Goal: Task Accomplishment & Management: Use online tool/utility

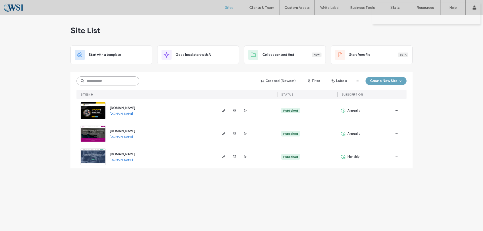
click at [114, 82] on input at bounding box center [108, 81] width 63 height 9
paste input "********"
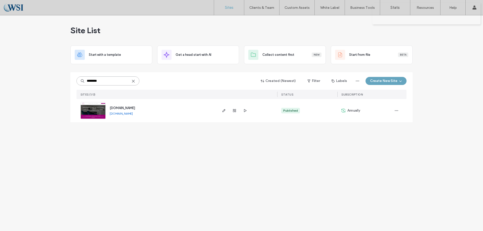
type input "********"
click at [125, 107] on span "www.joyfengshui.com" at bounding box center [122, 108] width 25 height 4
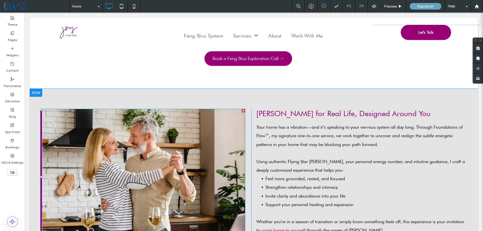
scroll to position [453, 0]
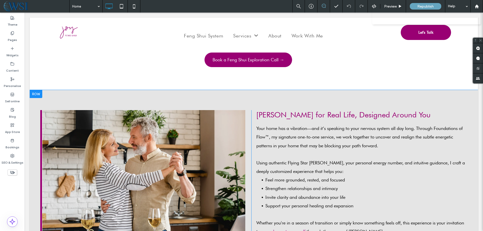
click at [38, 90] on div at bounding box center [36, 94] width 13 height 8
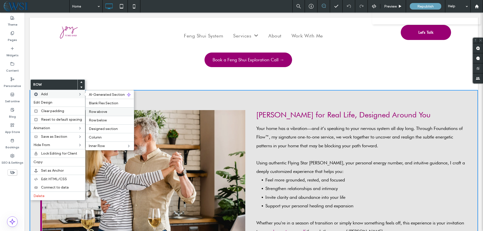
click at [96, 113] on span "Row above" at bounding box center [98, 112] width 18 height 4
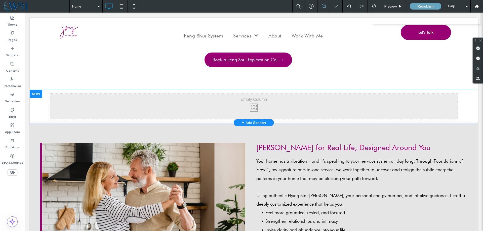
click at [40, 94] on div "Click To Paste Click To Paste Row + Add Section" at bounding box center [254, 106] width 448 height 33
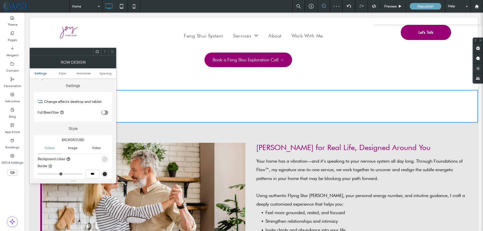
click at [105, 158] on icon "rgba(0, 0, 0, 0)" at bounding box center [105, 159] width 4 height 4
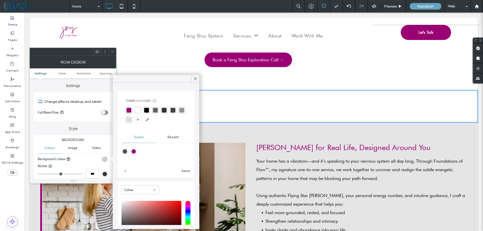
click at [131, 119] on div "rgba(0,0,0,0.10)" at bounding box center [129, 120] width 5 height 5
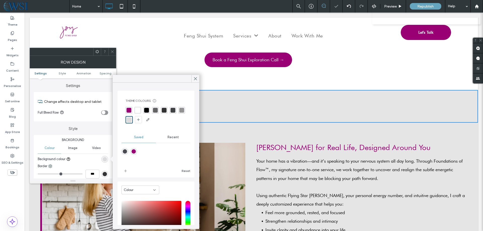
click at [111, 52] on icon at bounding box center [112, 52] width 4 height 4
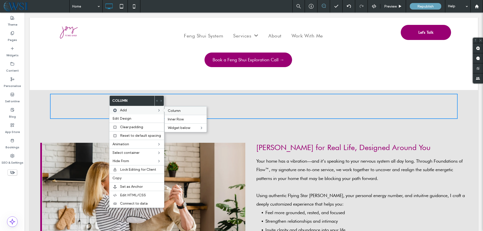
drag, startPoint x: 177, startPoint y: 113, endPoint x: 151, endPoint y: 101, distance: 28.6
click at [177, 113] on div "Column" at bounding box center [186, 110] width 42 height 9
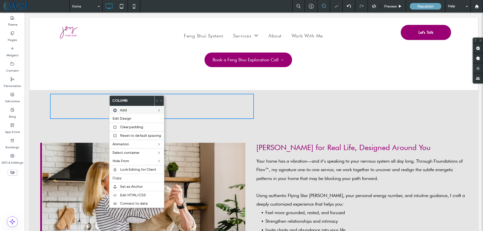
click at [203, 130] on div "Click To Paste [PERSON_NAME] for Real Life, Designed Around You Your home has a…" at bounding box center [254, 219] width 448 height 193
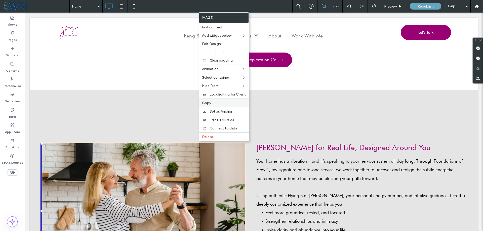
click at [209, 103] on span "Copy" at bounding box center [206, 103] width 9 height 4
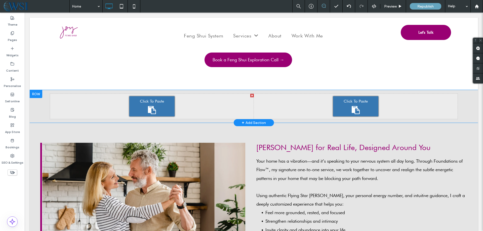
click at [153, 106] on icon at bounding box center [152, 110] width 8 height 8
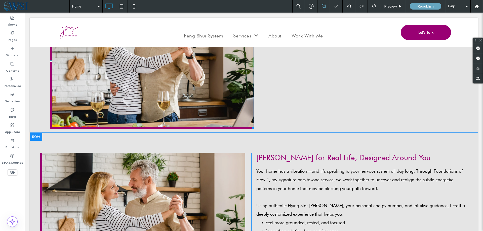
scroll to position [554, 0]
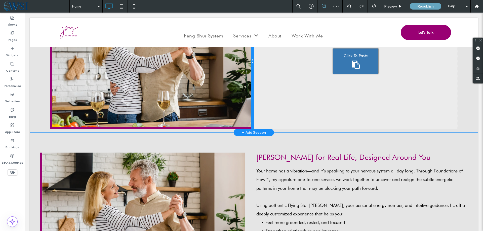
click at [251, 90] on div at bounding box center [252, 61] width 3 height 136
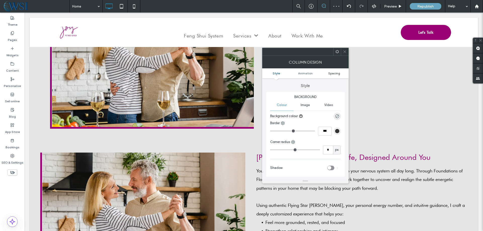
click at [334, 73] on span "Spacing" at bounding box center [334, 73] width 12 height 4
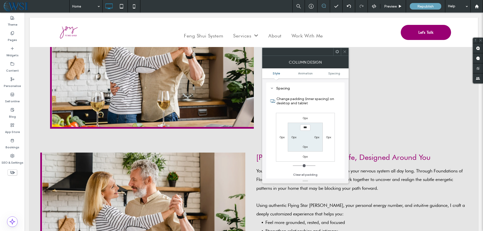
scroll to position [114, 0]
click at [316, 139] on label "0px" at bounding box center [316, 137] width 5 height 4
type input "**"
type input "****"
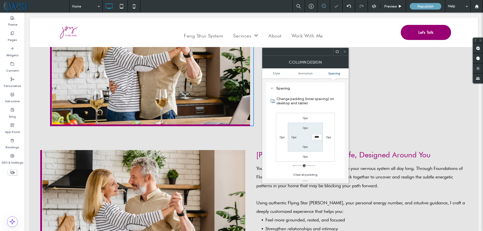
click at [344, 54] on span at bounding box center [345, 52] width 4 height 8
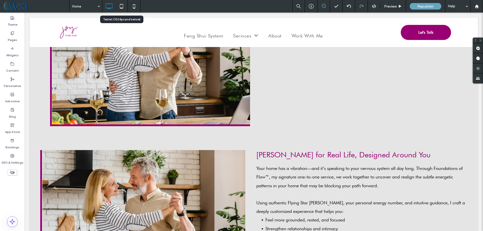
click at [122, 9] on icon at bounding box center [122, 6] width 10 height 10
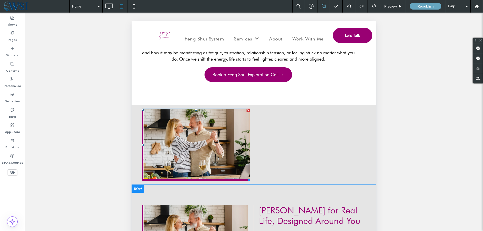
scroll to position [478, 0]
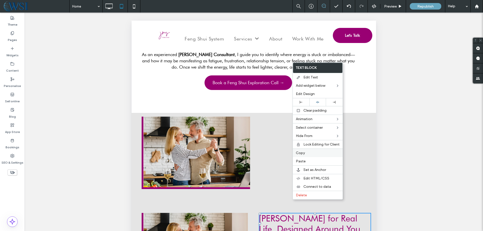
click at [303, 152] on span "Copy" at bounding box center [300, 153] width 9 height 4
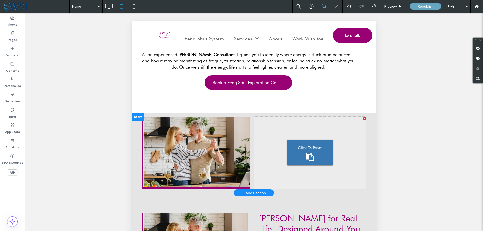
click at [298, 145] on span "Click To Paste" at bounding box center [310, 147] width 24 height 5
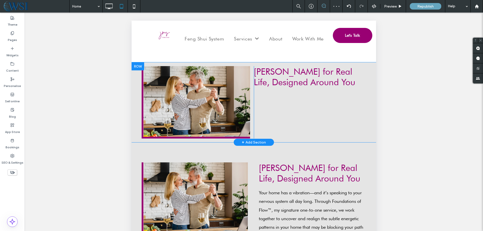
scroll to position [528, 0]
click at [267, 90] on div "Click To Paste Click To Paste [PERSON_NAME] for Real Life, Designed Around You" at bounding box center [310, 102] width 112 height 72
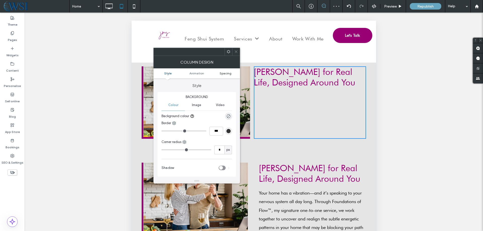
click at [220, 74] on span "Spacing" at bounding box center [226, 73] width 12 height 4
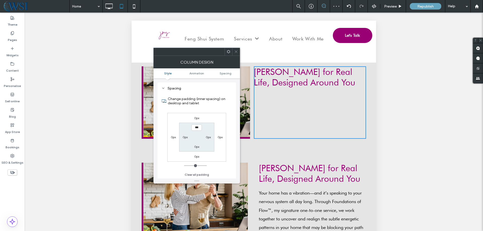
scroll to position [114, 0]
click at [183, 137] on label "0px" at bounding box center [185, 137] width 5 height 4
type input "**"
type input "****"
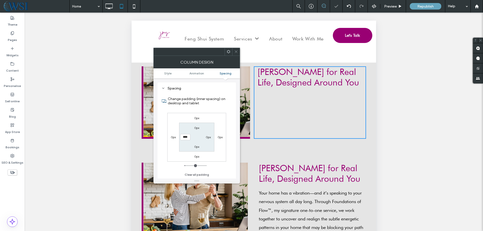
drag, startPoint x: 238, startPoint y: 52, endPoint x: 111, endPoint y: 61, distance: 127.2
click at [238, 52] on icon at bounding box center [236, 52] width 4 height 4
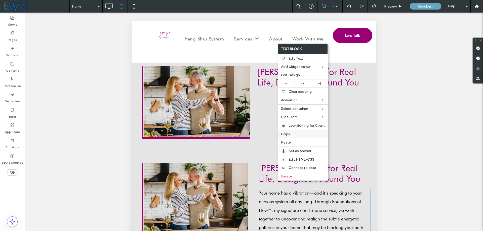
click at [287, 135] on span "Copy" at bounding box center [285, 134] width 9 height 4
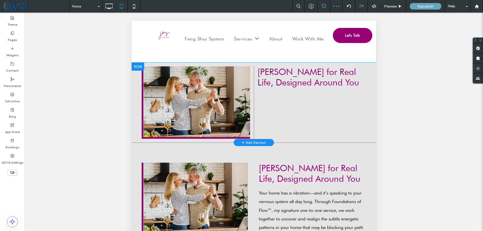
scroll to position [503, 0]
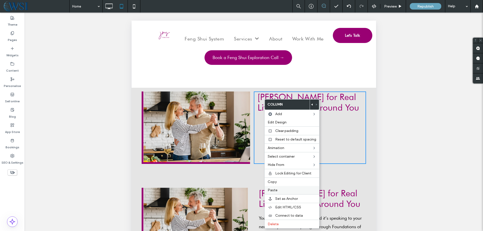
click at [277, 189] on label "Paste" at bounding box center [292, 190] width 49 height 4
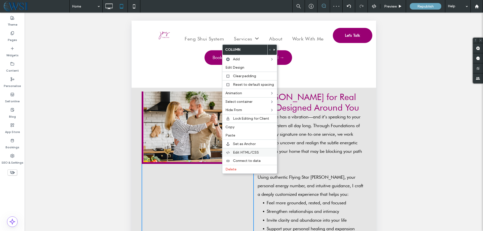
click at [241, 153] on span "Edit HTML/CSS" at bounding box center [246, 152] width 26 height 4
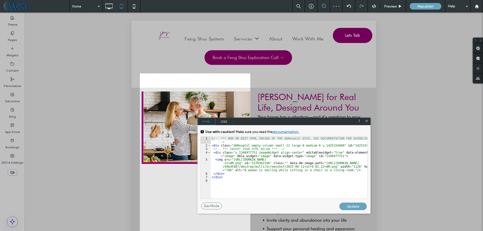
click at [224, 122] on span "CSS" at bounding box center [224, 122] width 18 height 8
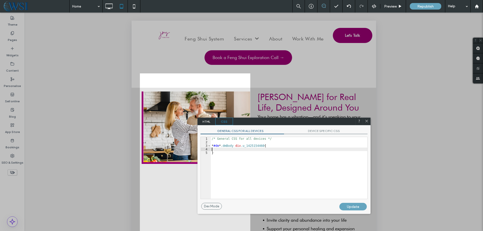
click at [214, 150] on div "/* General CSS for all devices */ * #dm * .dmBody div .u_1425154460 { }" at bounding box center [289, 171] width 157 height 69
type textarea "**"
click at [322, 130] on span "DEVICE SPECIFIC CSS" at bounding box center [326, 131] width 84 height 5
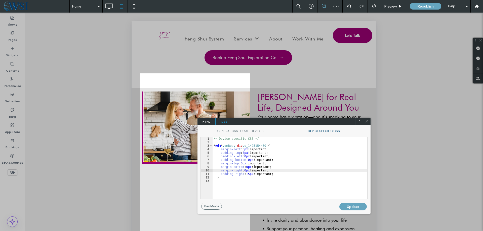
click at [270, 172] on div "/* Device specific CSS */ * #dm * .dmBody div .u_1425154460 { margin-left : 0 p…" at bounding box center [290, 171] width 155 height 69
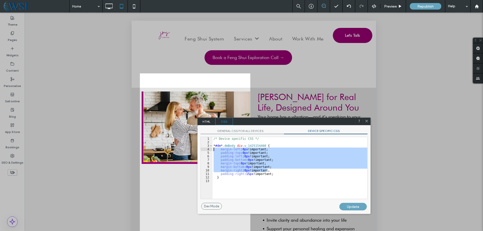
drag, startPoint x: 272, startPoint y: 172, endPoint x: 204, endPoint y: 151, distance: 71.6
click at [204, 151] on div "** 1 2 3 4 5 6 7 8 9 10 11 12 13 /* Device specific CSS */ * #dm * .dmBody div …" at bounding box center [284, 168] width 167 height 62
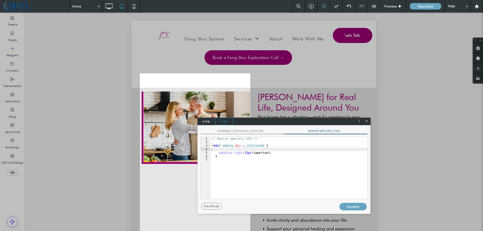
click at [348, 207] on div "Update" at bounding box center [352, 207] width 27 height 8
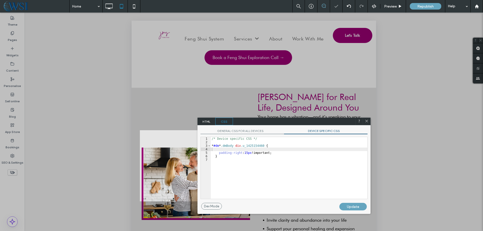
click at [367, 122] on icon at bounding box center [367, 121] width 4 height 4
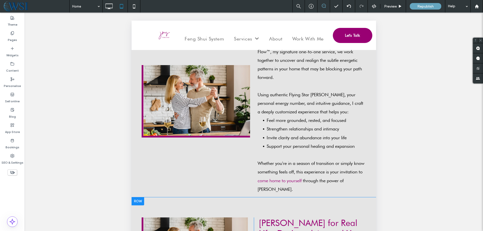
scroll to position [579, 0]
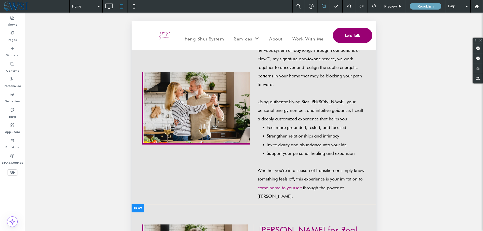
click at [140, 205] on div at bounding box center [138, 209] width 13 height 8
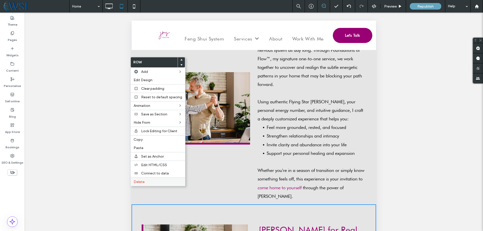
click at [139, 183] on span "Delete" at bounding box center [139, 182] width 11 height 4
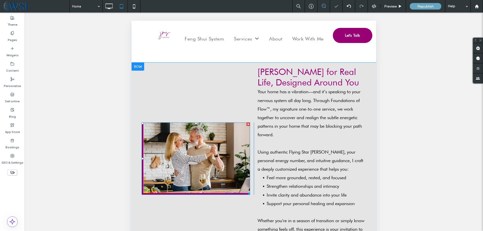
scroll to position [478, 0]
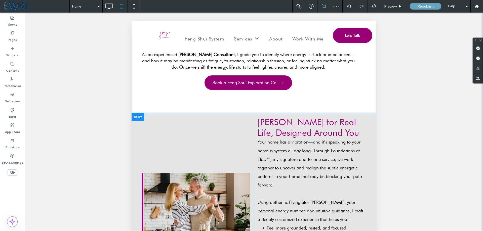
click at [138, 113] on div at bounding box center [138, 117] width 13 height 8
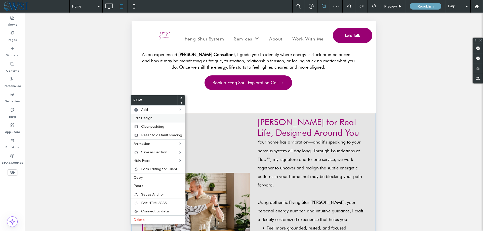
click at [138, 116] on span "Edit Design" at bounding box center [143, 118] width 19 height 4
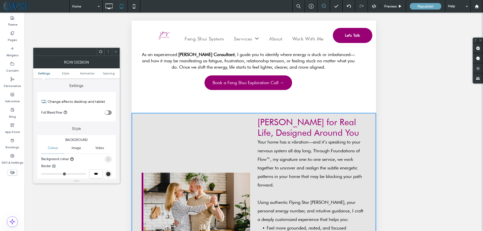
click at [110, 71] on ul "Settings Style Animation Spacing" at bounding box center [76, 73] width 87 height 10
click at [109, 74] on span "Spacing" at bounding box center [109, 73] width 12 height 4
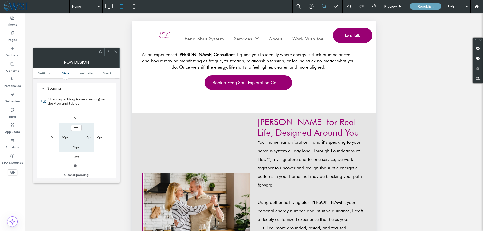
scroll to position [138, 0]
type input "**"
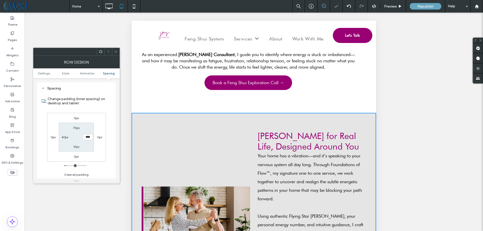
type input "**"
click at [77, 146] on label "70px" at bounding box center [76, 147] width 7 height 4
type input "**"
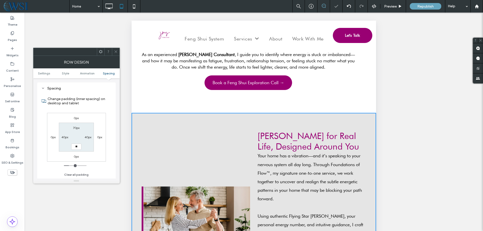
drag, startPoint x: 115, startPoint y: 51, endPoint x: 3, endPoint y: 50, distance: 111.5
click at [115, 51] on use at bounding box center [116, 52] width 3 height 3
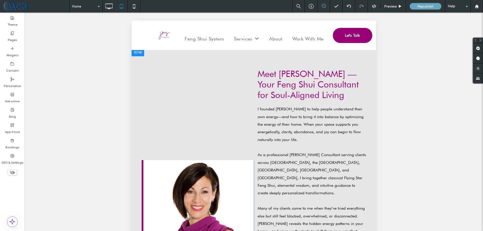
scroll to position [981, 0]
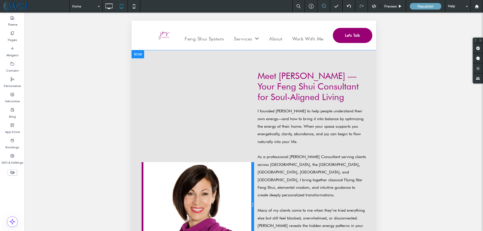
click at [251, 170] on div at bounding box center [252, 205] width 3 height 86
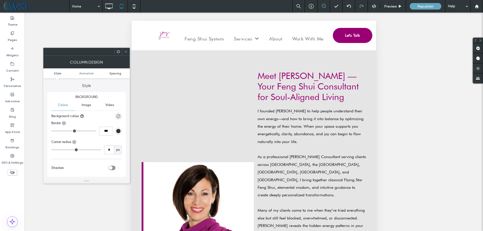
click at [113, 73] on span "Spacing" at bounding box center [115, 73] width 12 height 4
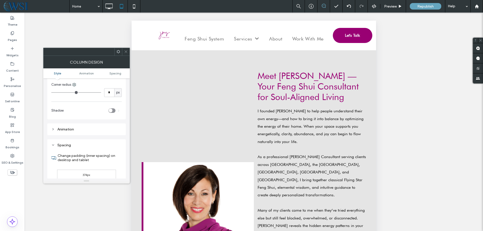
scroll to position [114, 0]
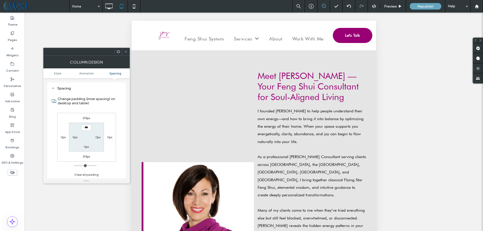
click at [74, 139] on label "0px" at bounding box center [74, 137] width 5 height 4
type input "**"
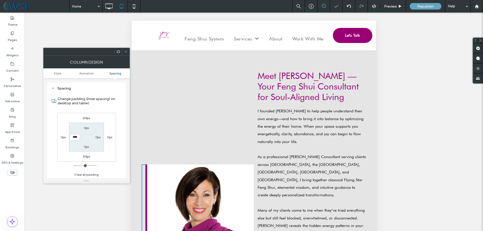
drag, startPoint x: 79, startPoint y: 136, endPoint x: 51, endPoint y: 138, distance: 27.5
click at [53, 138] on div "Change padding (inner spacing) on desktop and tablet 374px 0px 374px 0px 0px 0p…" at bounding box center [86, 135] width 70 height 87
type input "*"
type input "***"
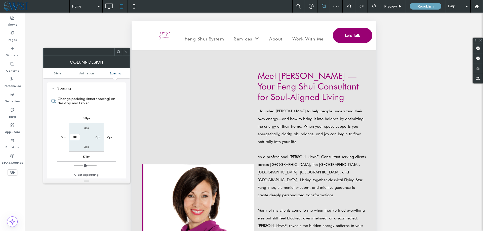
click at [99, 136] on label "0px" at bounding box center [97, 137] width 5 height 4
type input "**"
type input "****"
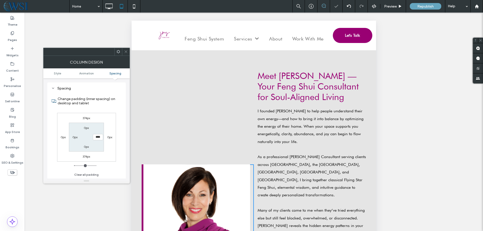
click at [125, 51] on icon at bounding box center [126, 52] width 4 height 4
